Goal: Information Seeking & Learning: Learn about a topic

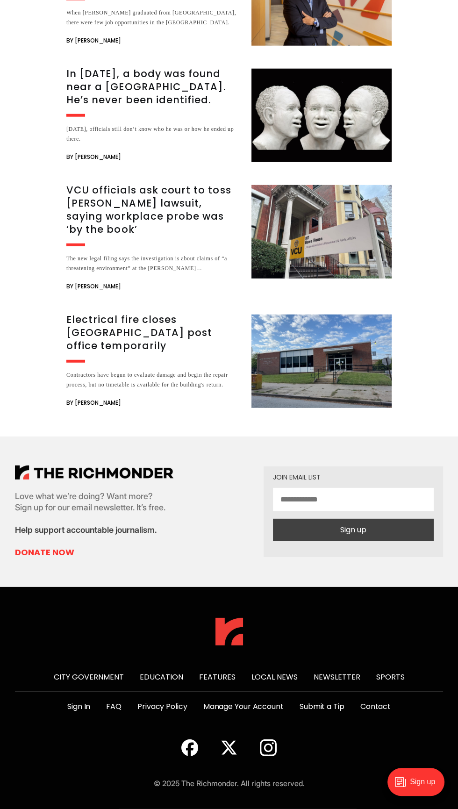
scroll to position [5528, 0]
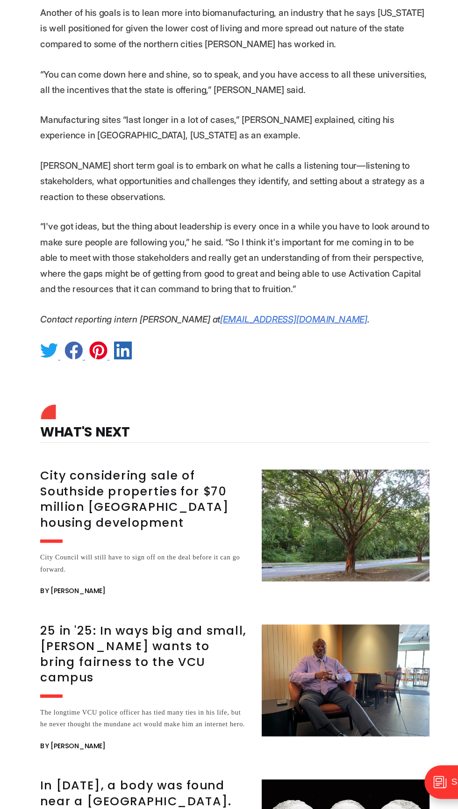
scroll to position [1383, 0]
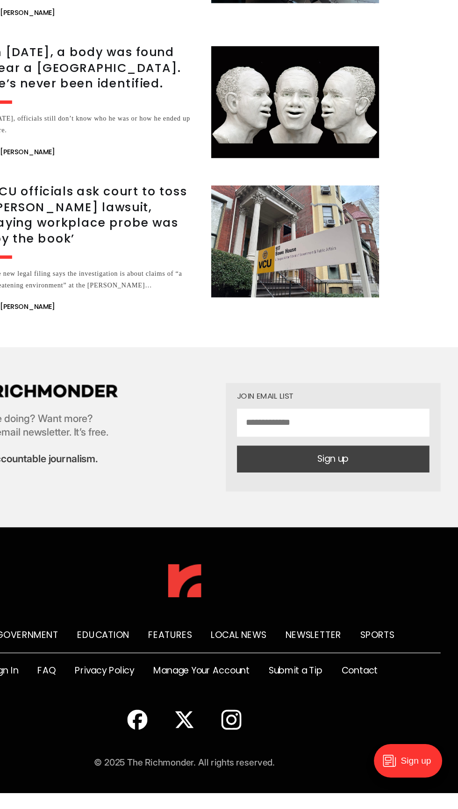
scroll to position [6916, 0]
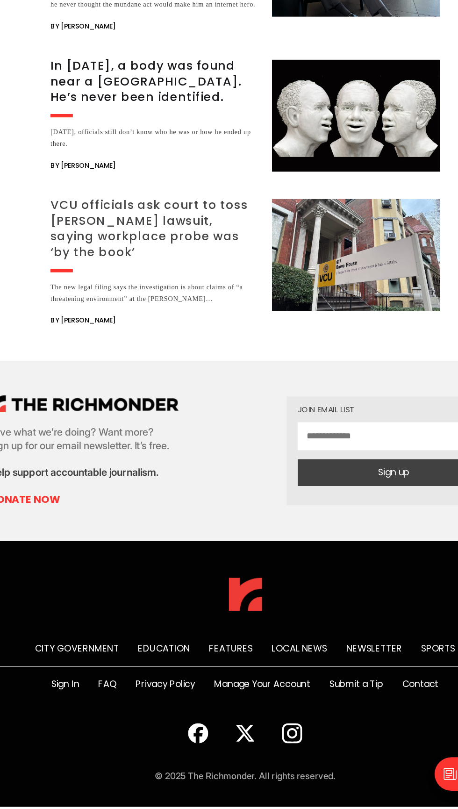
click at [138, 352] on h3 "VCU officials ask court to toss [PERSON_NAME] lawsuit, saying workplace probe w…" at bounding box center [153, 326] width 174 height 52
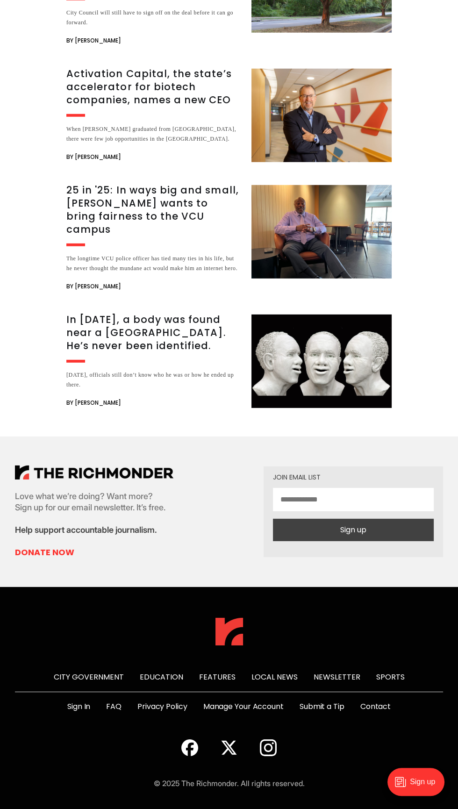
scroll to position [6367, 0]
